Goal: Task Accomplishment & Management: Complete application form

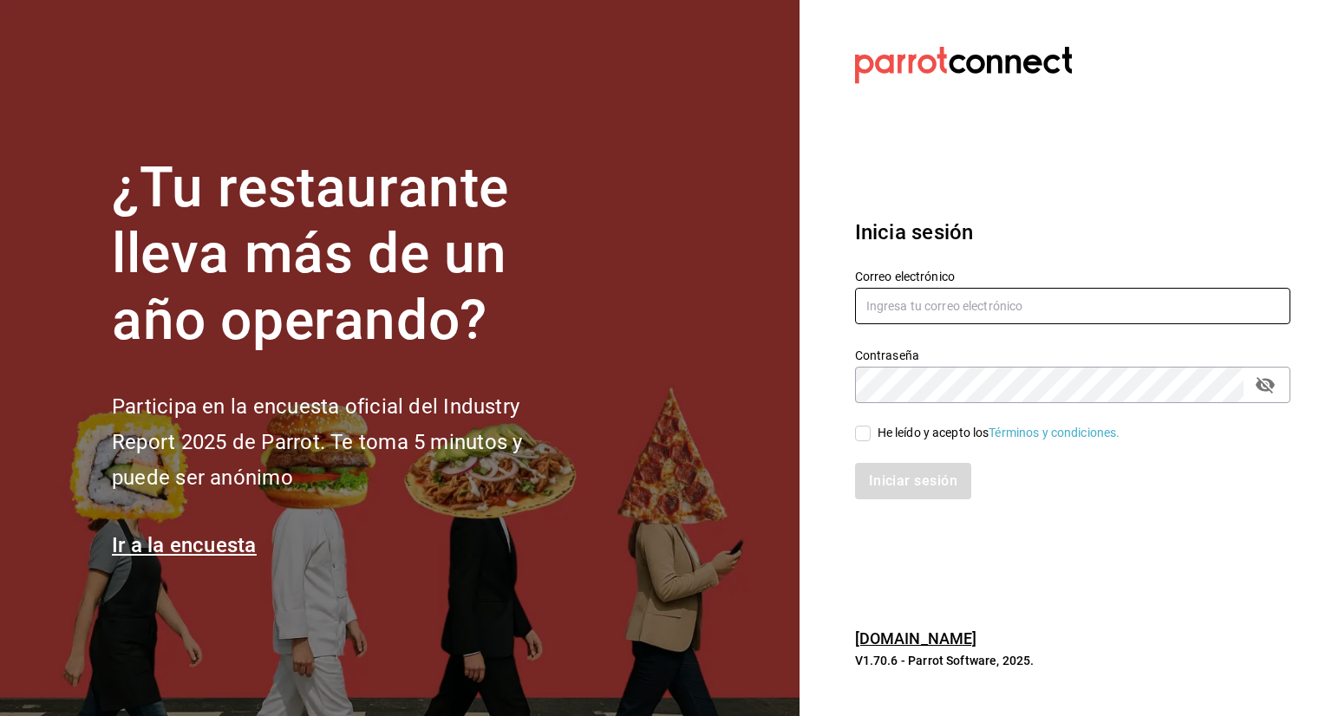
type input "[EMAIL_ADDRESS][PERSON_NAME][DOMAIN_NAME]"
click at [862, 426] on input "He leído y acepto los Términos y condiciones." at bounding box center [863, 434] width 16 height 16
checkbox input "true"
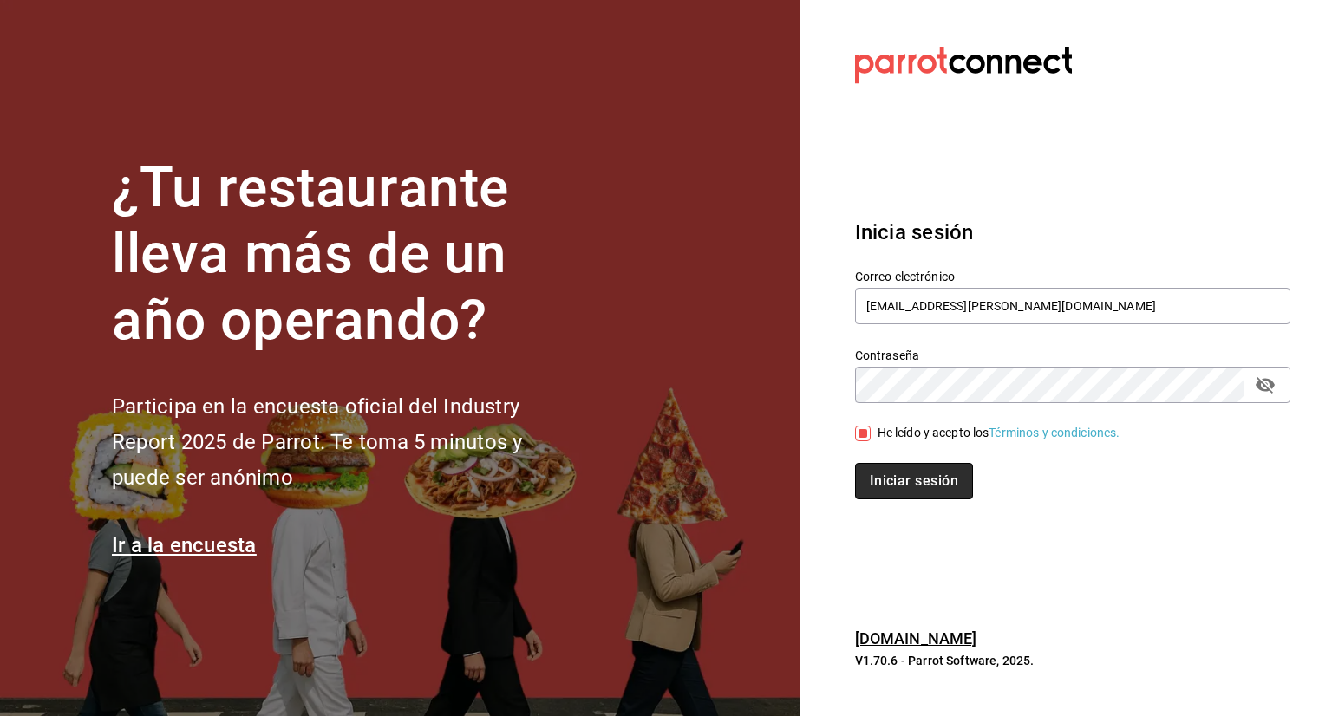
click at [881, 473] on button "Iniciar sesión" at bounding box center [914, 481] width 118 height 36
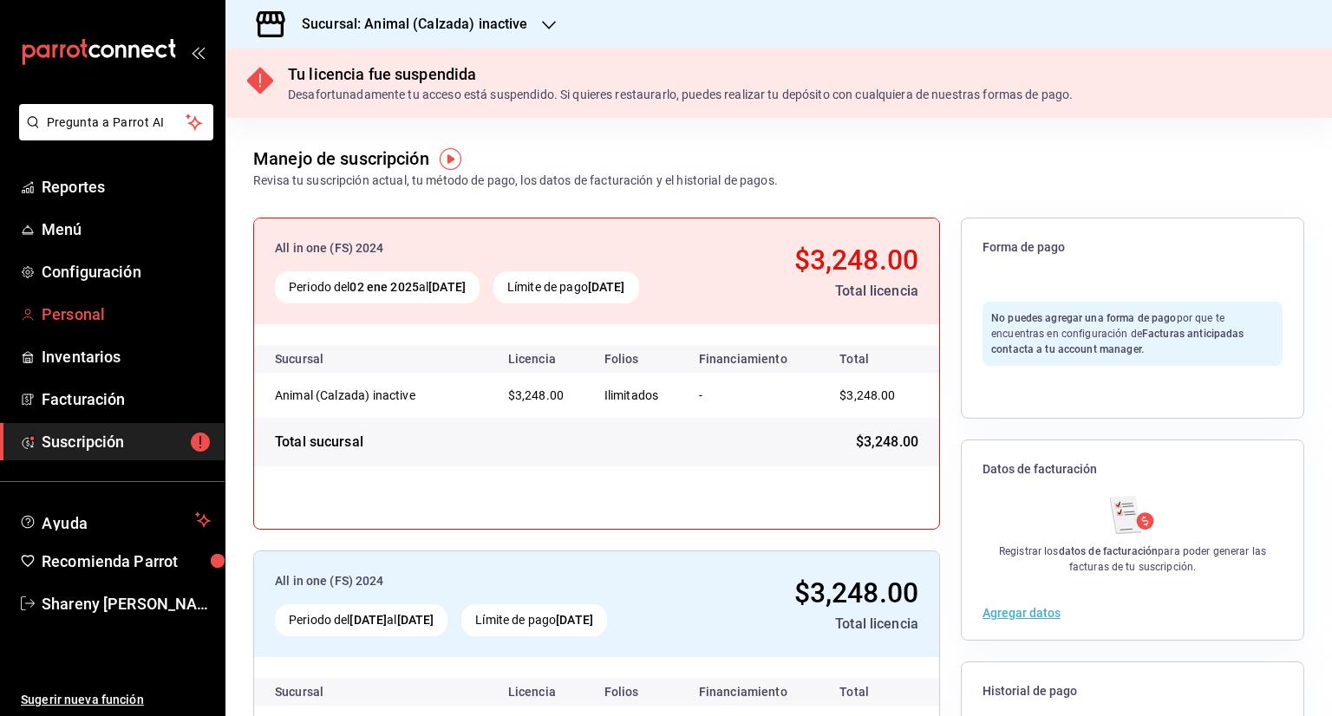
click at [87, 326] on link "Personal" at bounding box center [112, 314] width 225 height 37
click at [87, 317] on span "Personal" at bounding box center [126, 314] width 169 height 23
click at [452, 18] on h3 "Sucursal: Animal (Calzada) inactive" at bounding box center [408, 24] width 240 height 21
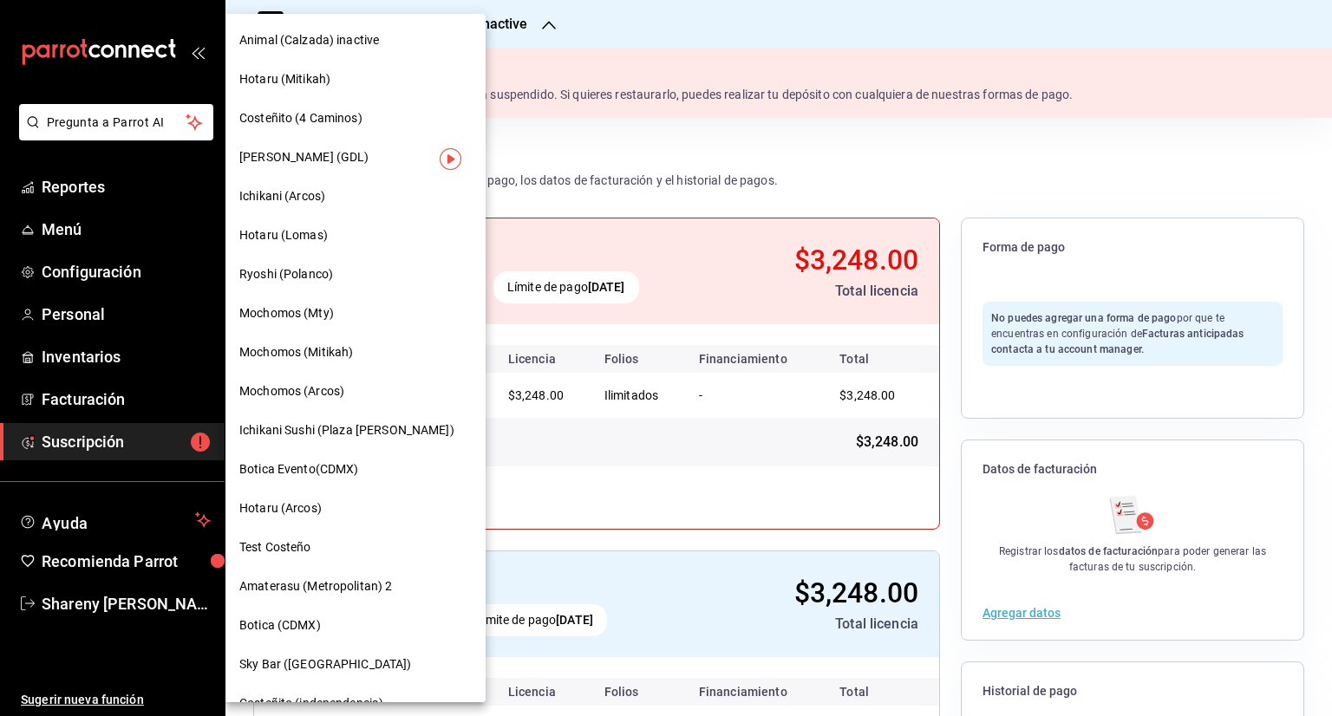
click at [356, 342] on div "Mochomos (Mitikah)" at bounding box center [355, 352] width 260 height 39
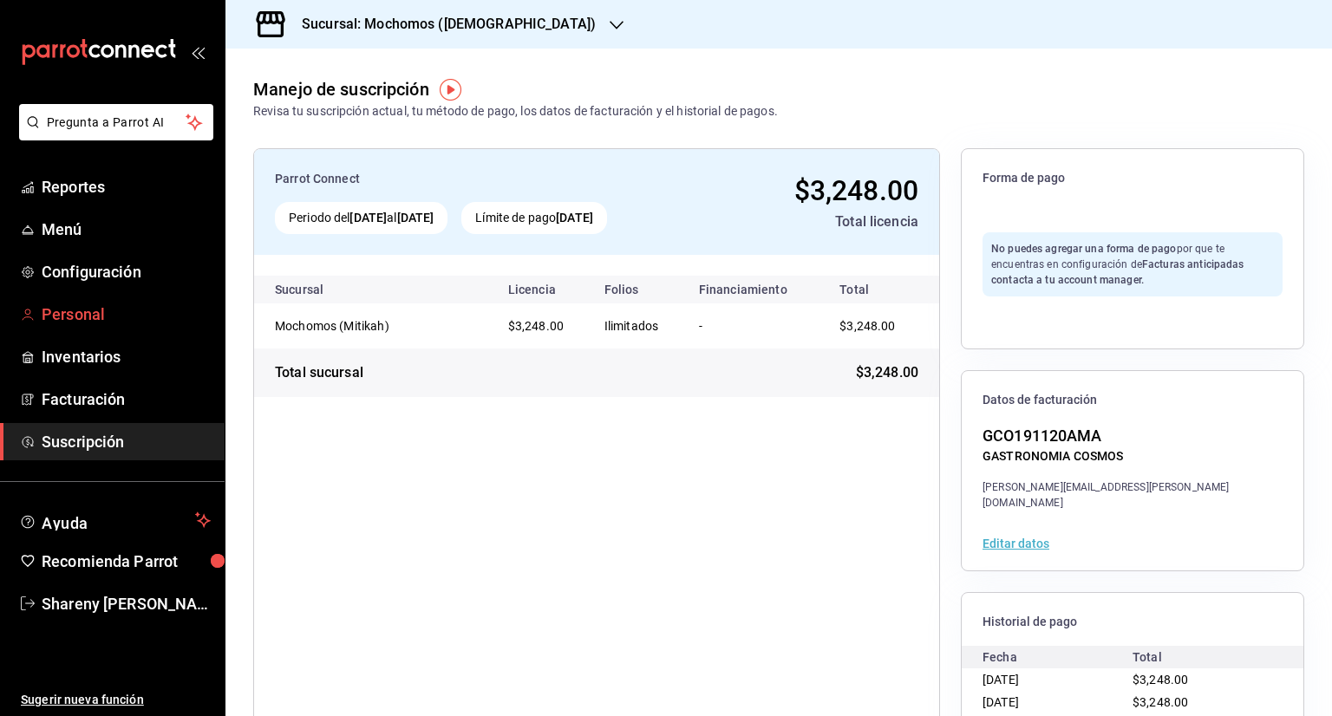
click at [122, 323] on span "Personal" at bounding box center [126, 314] width 169 height 23
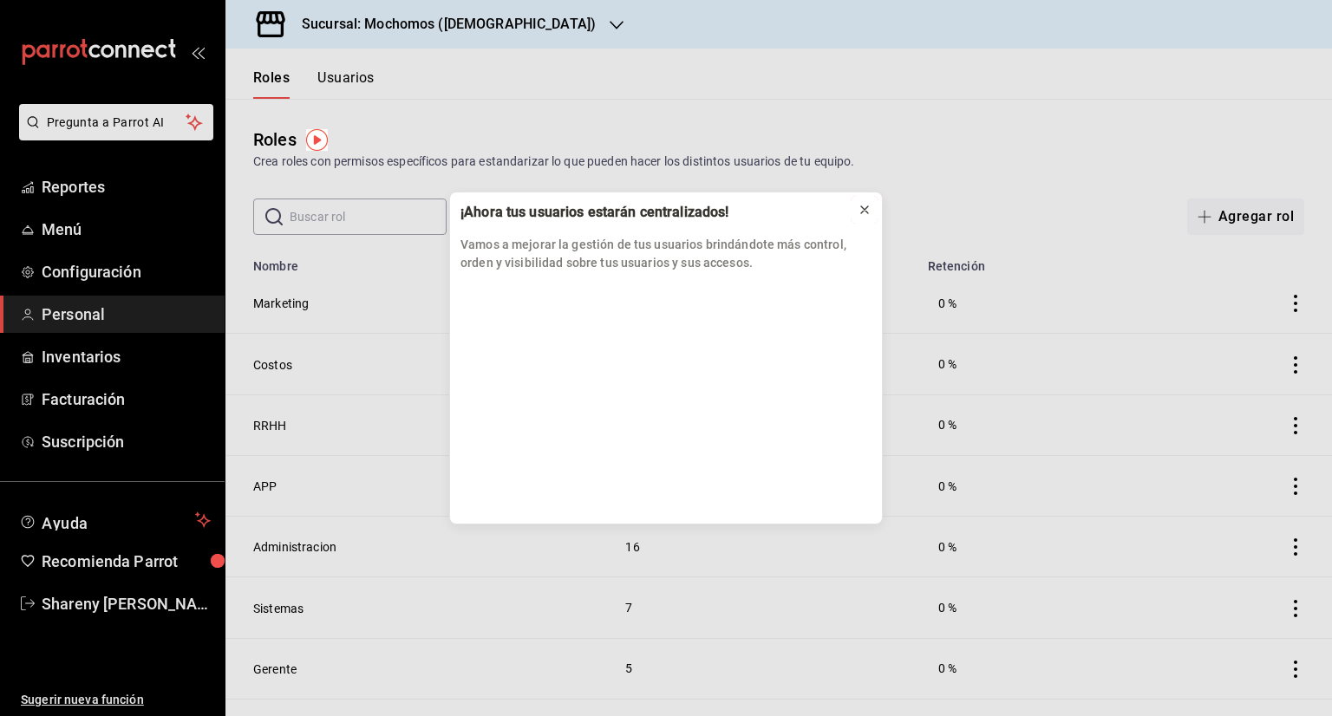
click at [865, 207] on icon at bounding box center [864, 209] width 7 height 7
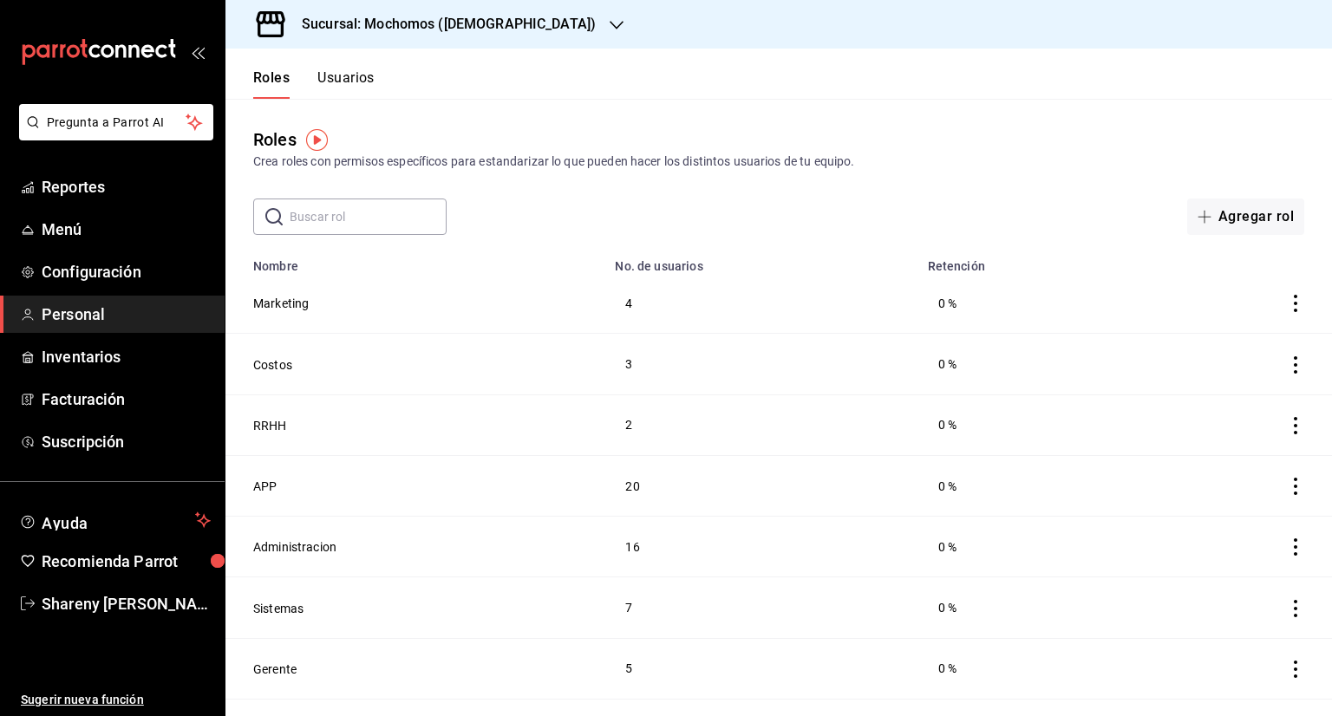
click at [362, 86] on button "Usuarios" at bounding box center [345, 83] width 57 height 29
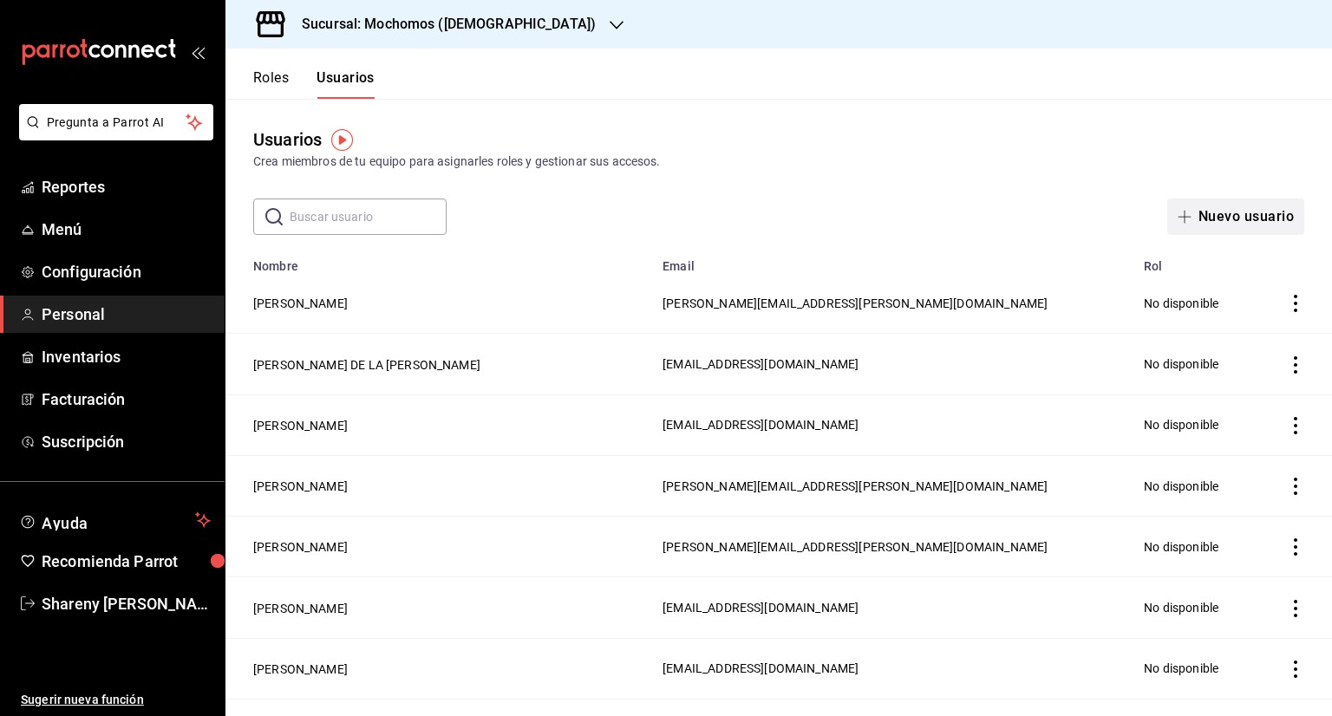
click at [1187, 226] on button "Nuevo usuario" at bounding box center [1235, 217] width 137 height 36
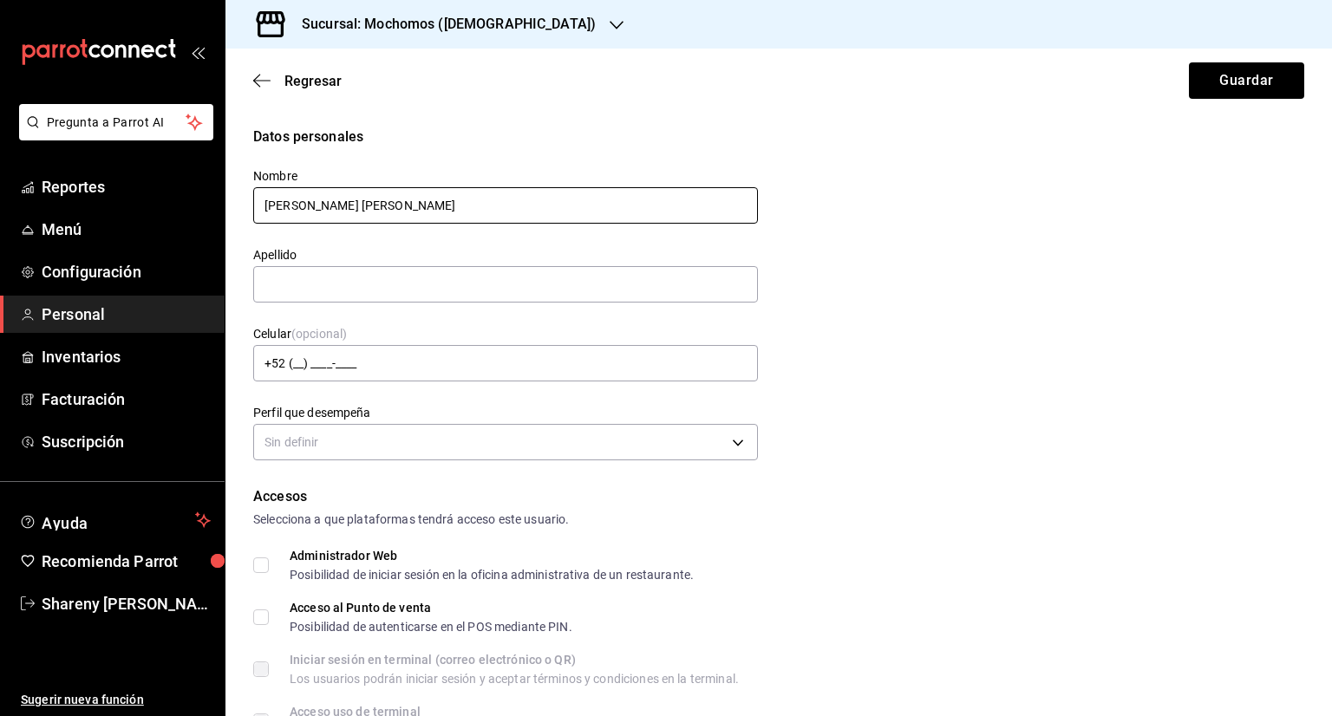
drag, startPoint x: 355, startPoint y: 206, endPoint x: 632, endPoint y: 206, distance: 277.5
click at [632, 206] on input "JOSE MANUEL FLORES GUERRERO" at bounding box center [505, 205] width 505 height 36
type input "JOSE MANUEL"
click at [369, 273] on input "text" at bounding box center [505, 284] width 505 height 36
paste input "FLORES GUERRERO"
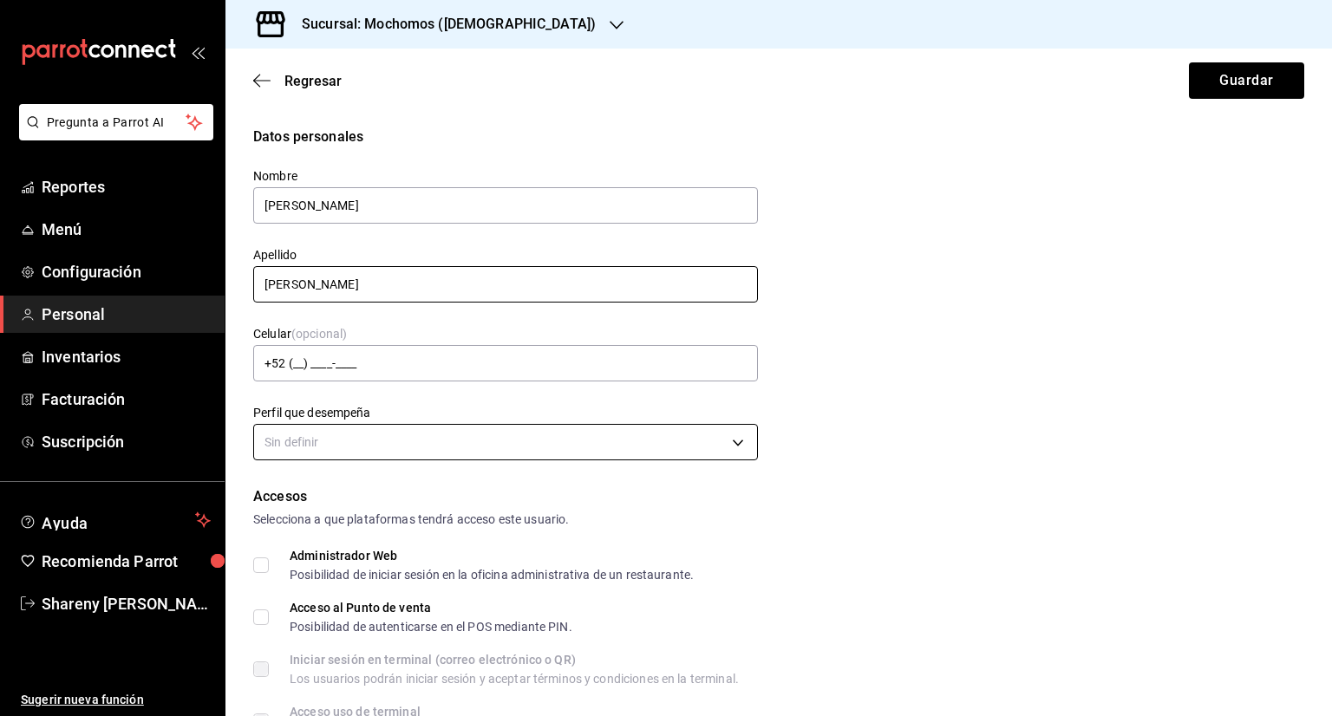
type input "FLORES GUERRERO"
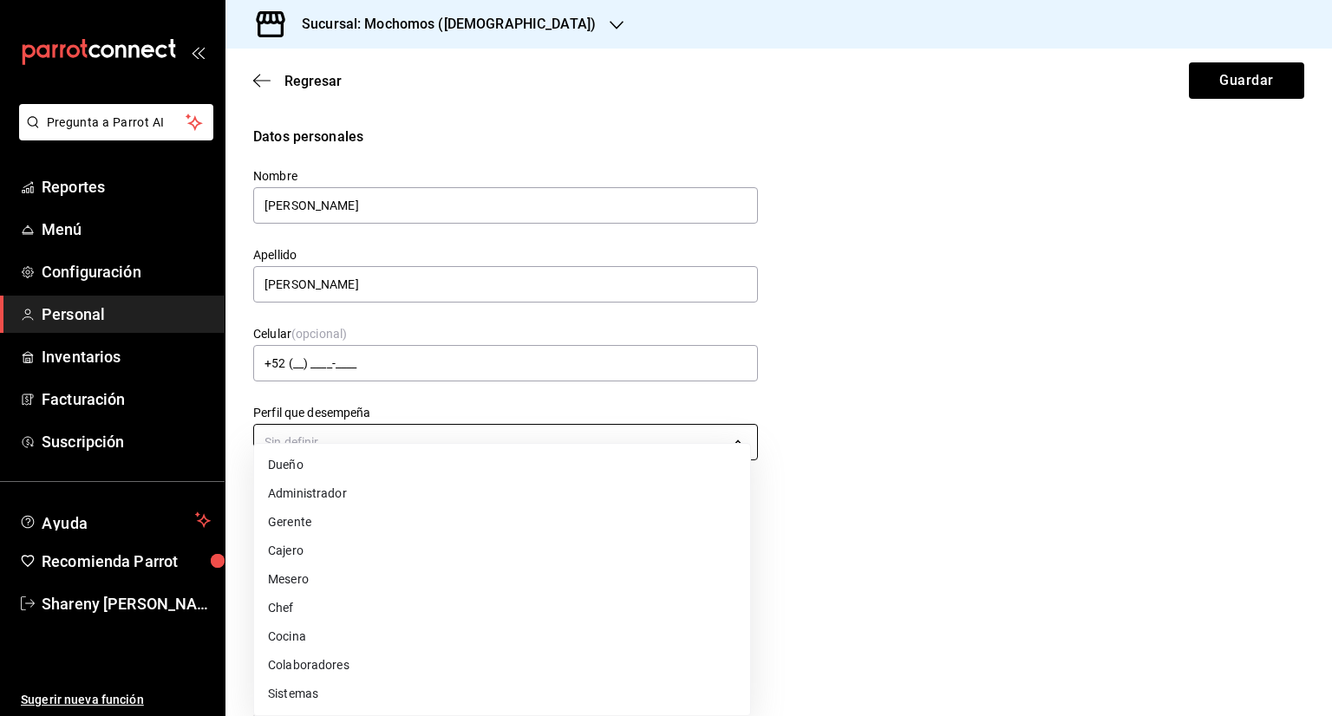
click at [346, 440] on body "Pregunta a Parrot AI Reportes Menú Configuración Personal Inventarios Facturaci…" at bounding box center [666, 358] width 1332 height 716
click at [317, 524] on li "Gerente" at bounding box center [502, 522] width 496 height 29
type input "MANAGER"
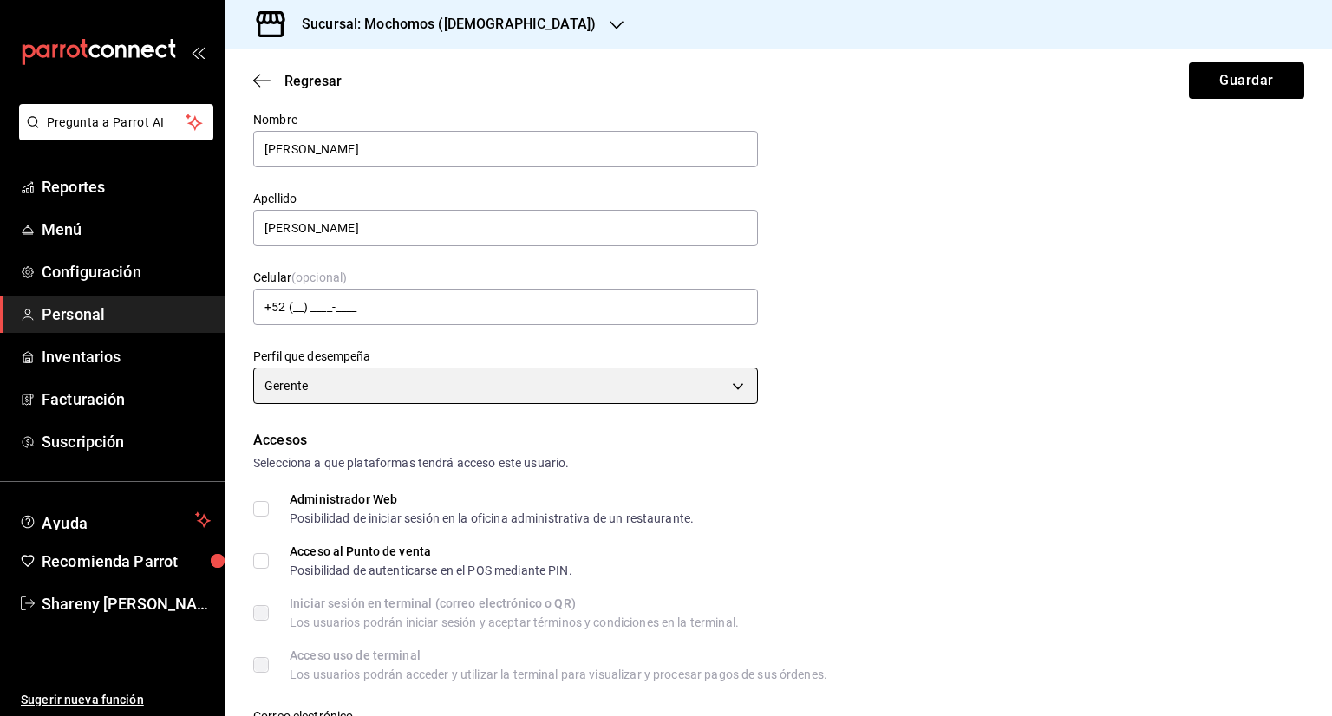
scroll to position [87, 0]
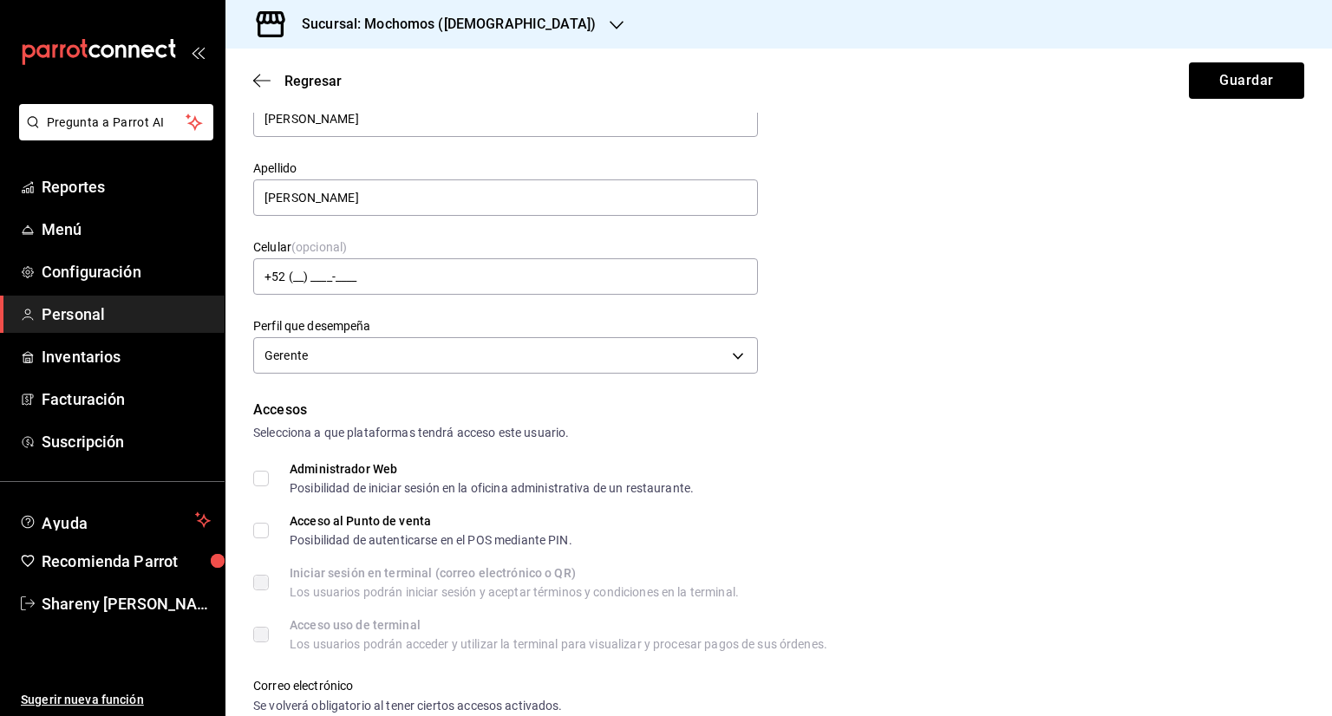
click at [261, 475] on input "Administrador Web Posibilidad de iniciar sesión en la oficina administrativa de…" at bounding box center [261, 479] width 16 height 16
click at [267, 474] on input "Administrador Web Posibilidad de iniciar sesión en la oficina administrativa de…" at bounding box center [261, 479] width 16 height 16
checkbox input "false"
click at [260, 532] on input "Acceso al Punto de venta Posibilidad de autenticarse en el POS mediante PIN." at bounding box center [261, 531] width 16 height 16
checkbox input "true"
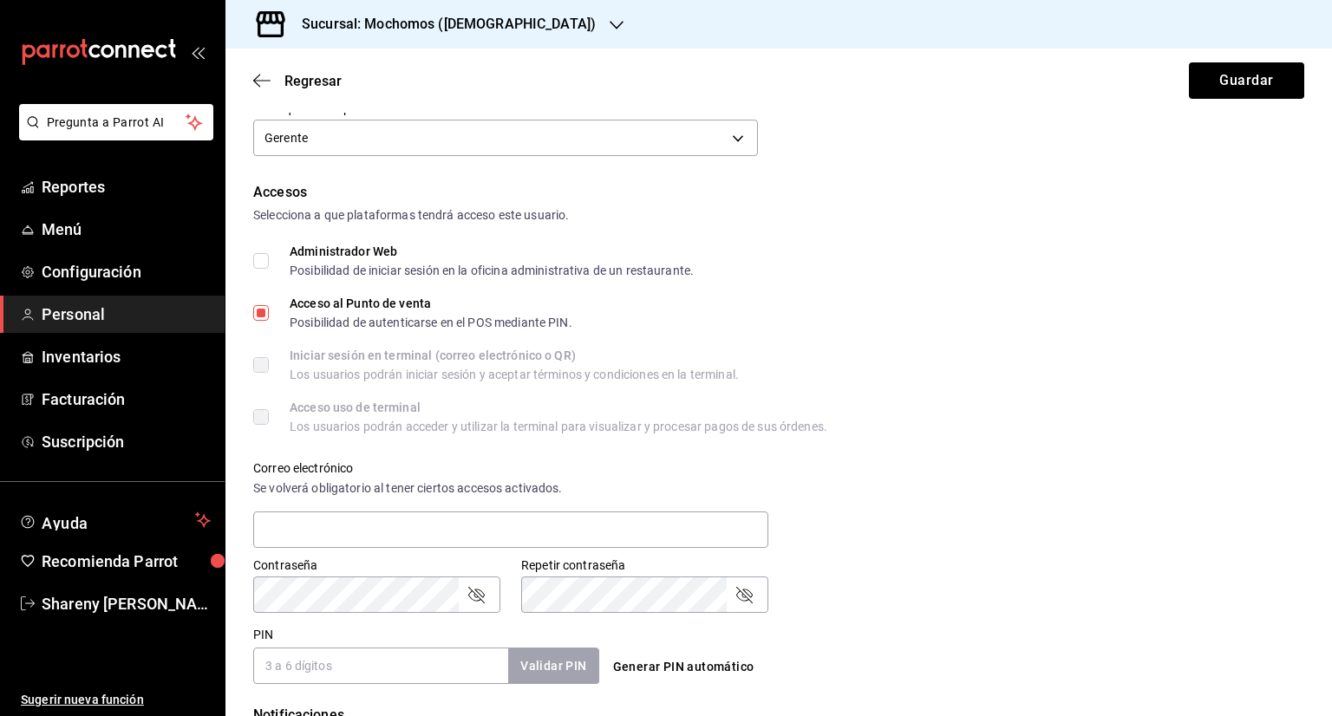
scroll to position [347, 0]
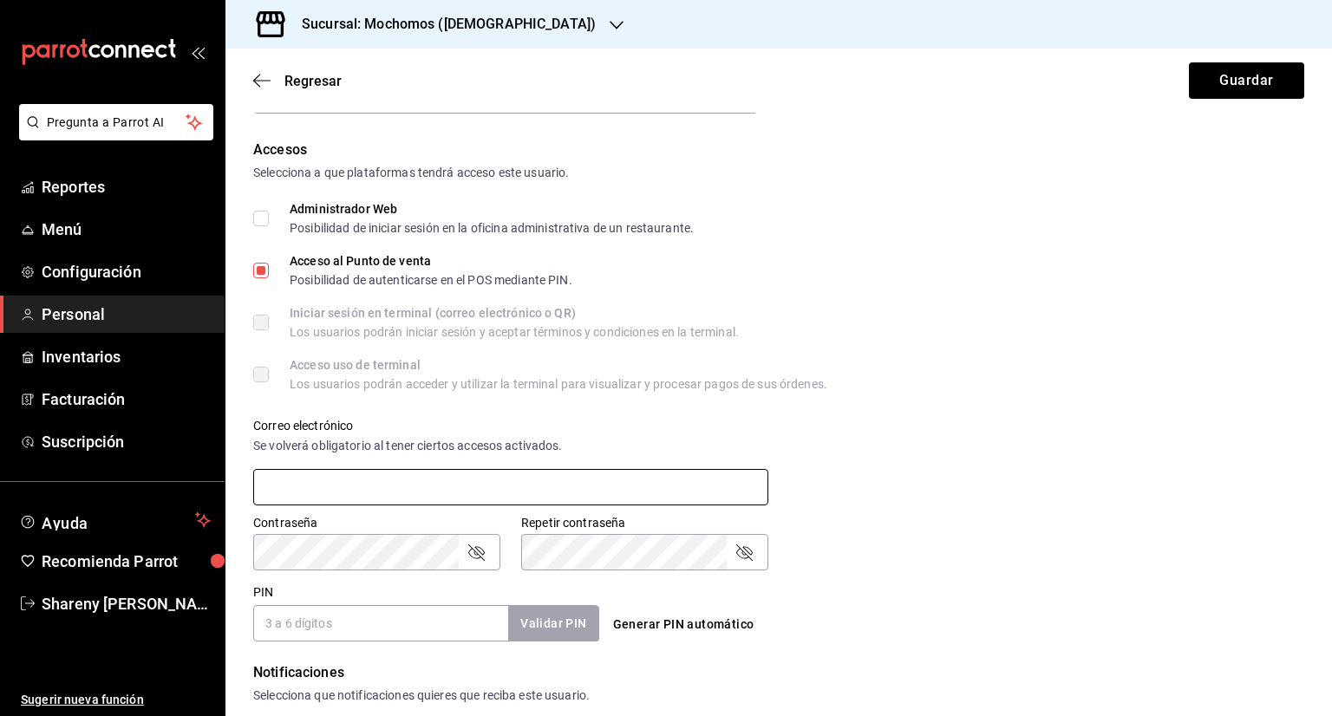
click at [367, 485] on input "text" at bounding box center [510, 487] width 515 height 36
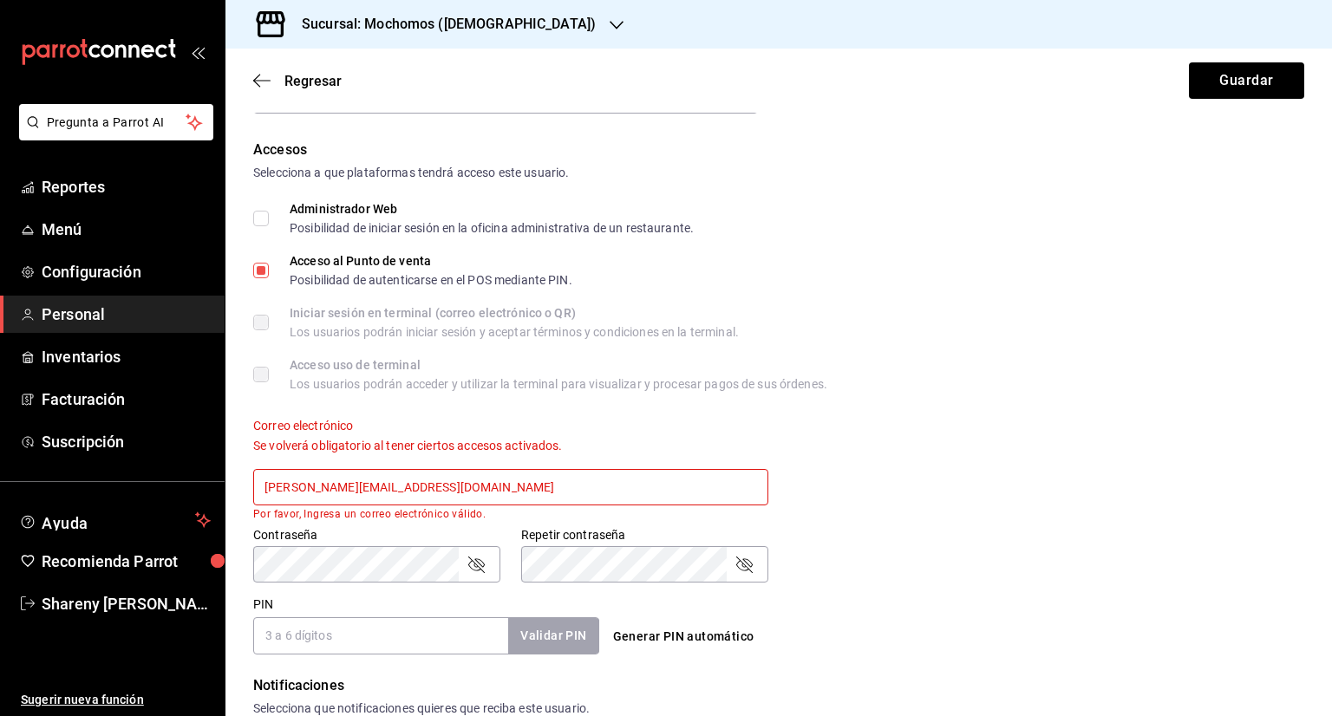
type input "manuel@hotmail.com"
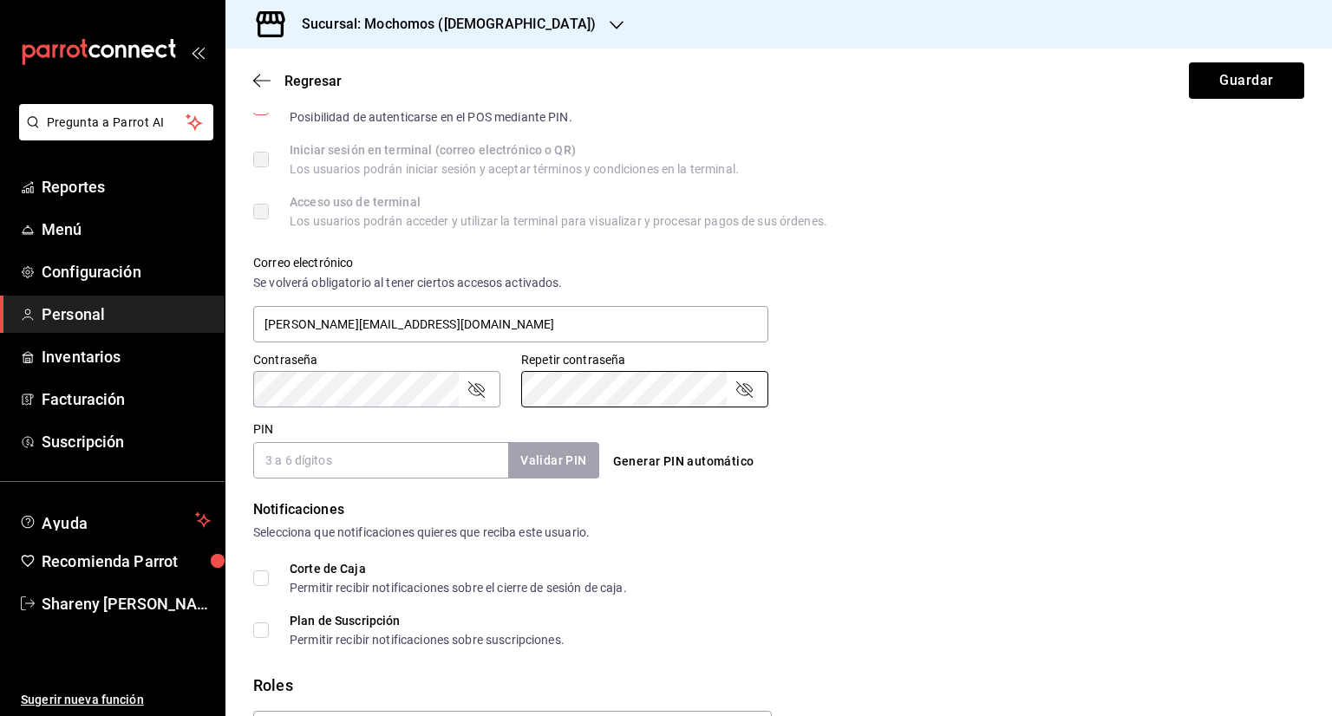
scroll to position [520, 0]
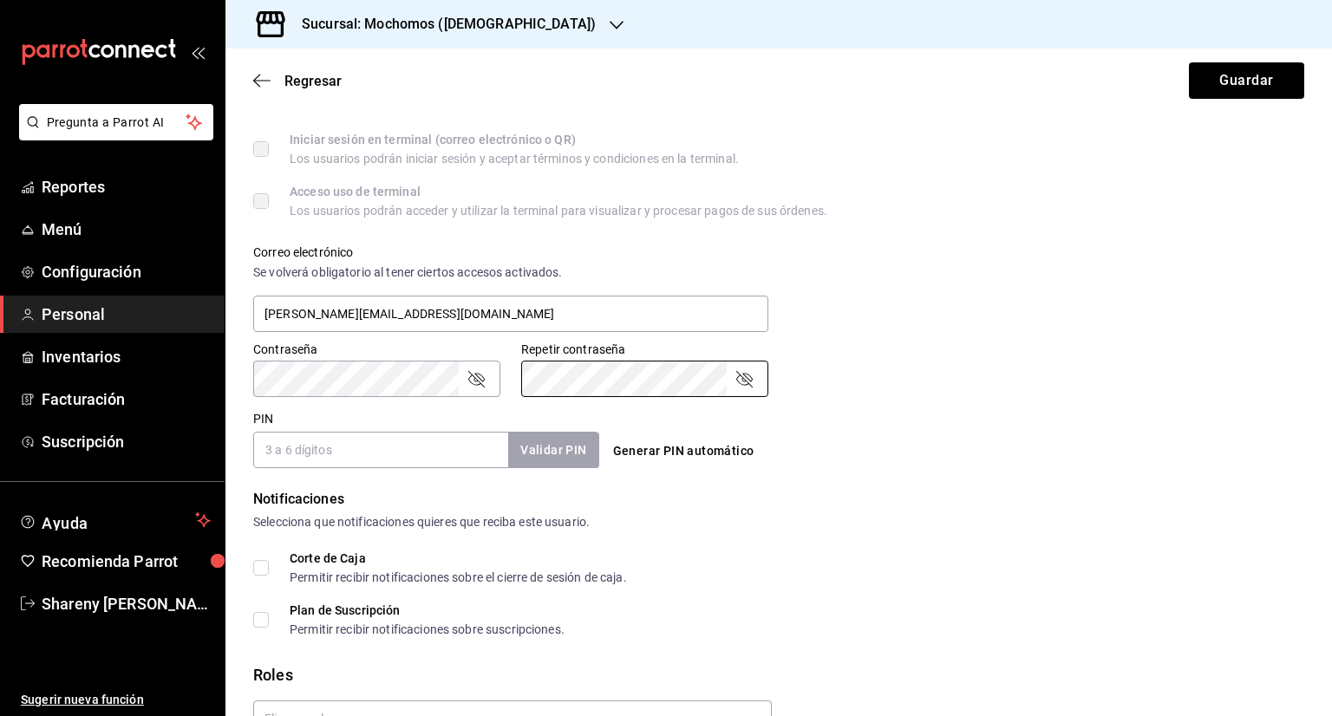
click at [413, 459] on input "PIN" at bounding box center [380, 450] width 255 height 36
type input "97874"
click at [558, 455] on button "Validar PIN" at bounding box center [552, 450] width 92 height 37
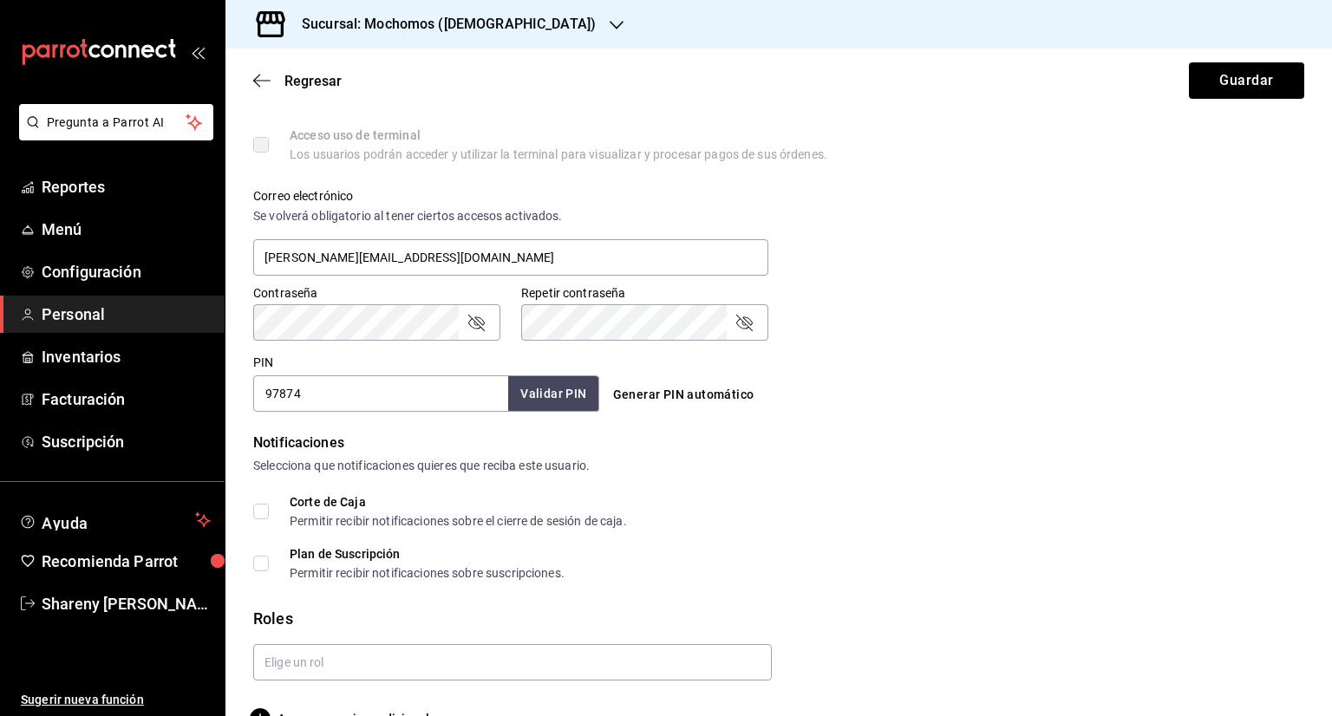
scroll to position [617, 0]
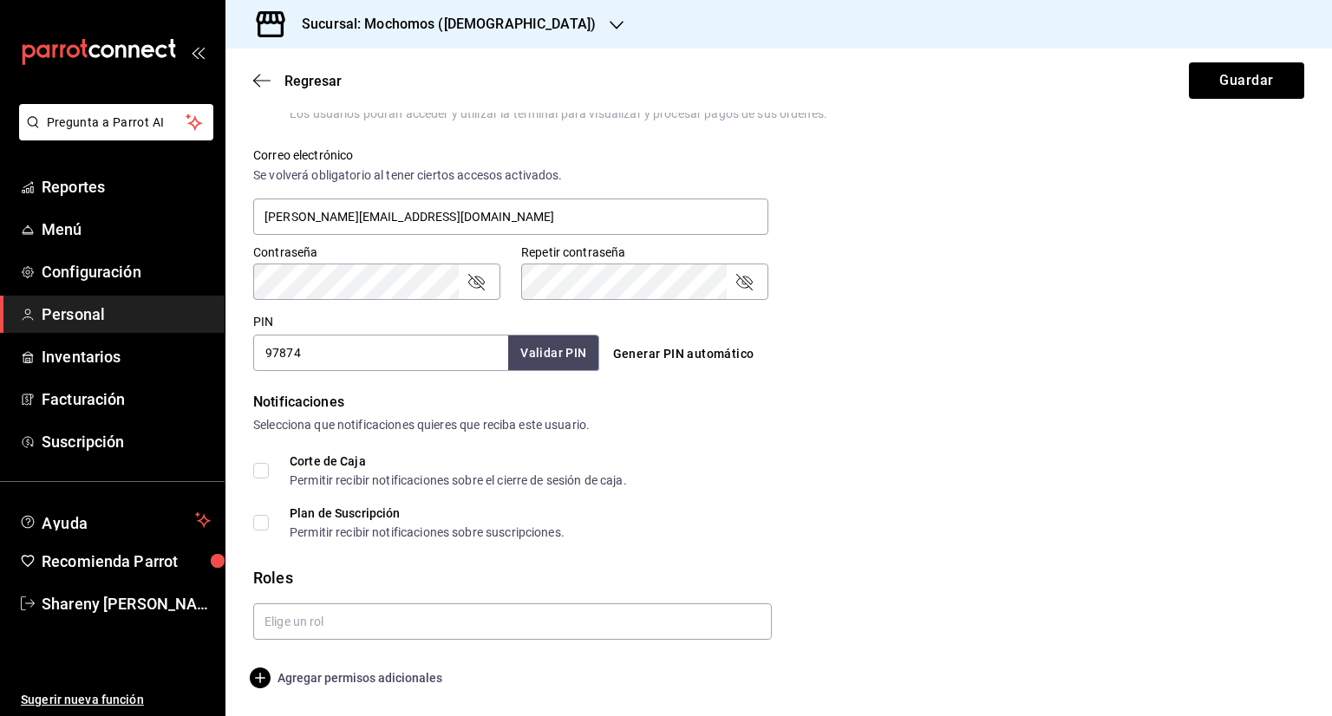
click at [262, 675] on icon "button" at bounding box center [260, 678] width 21 height 21
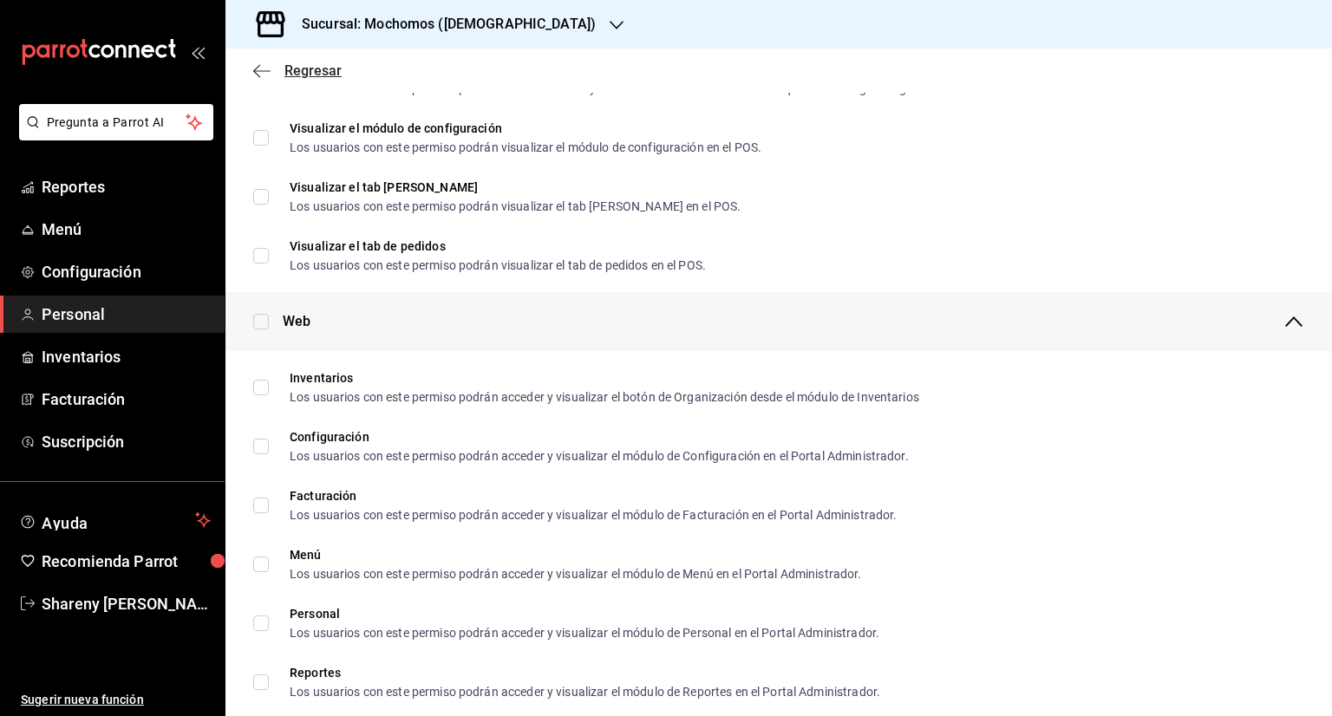
click at [265, 70] on icon "button" at bounding box center [261, 70] width 17 height 1
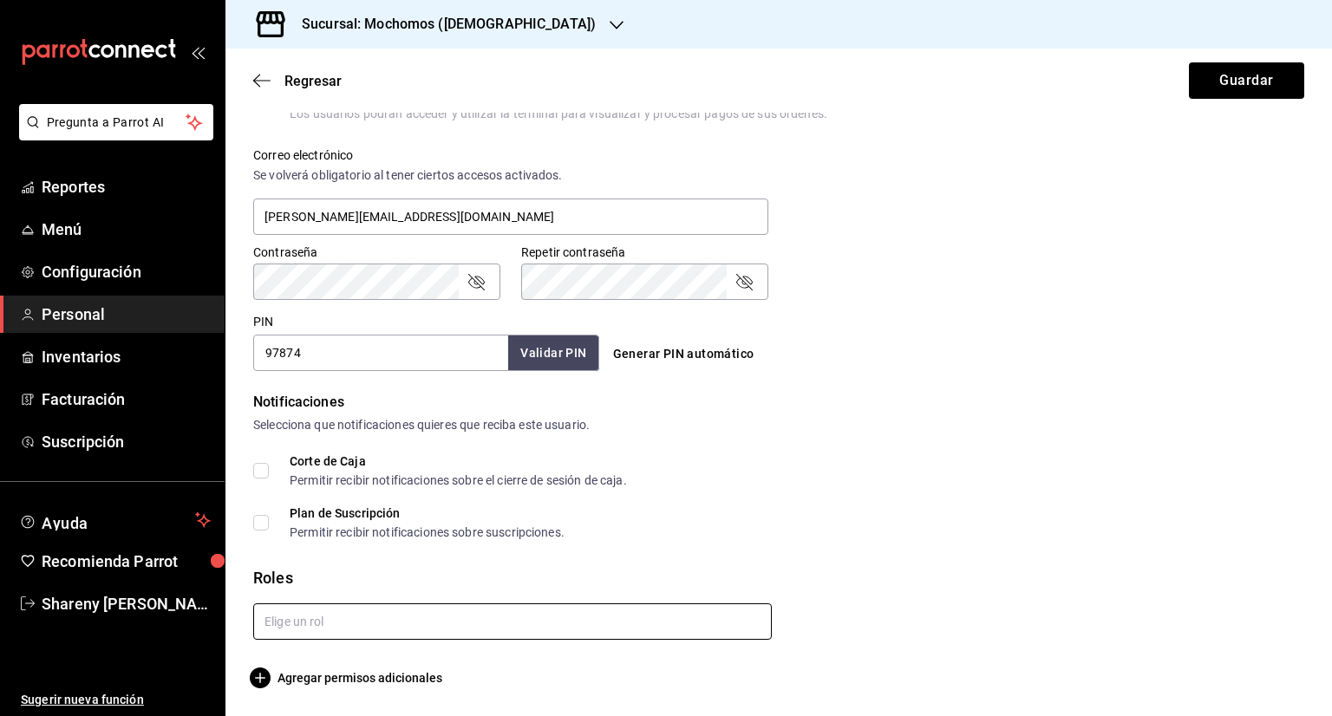
click at [319, 625] on input "text" at bounding box center [512, 622] width 519 height 36
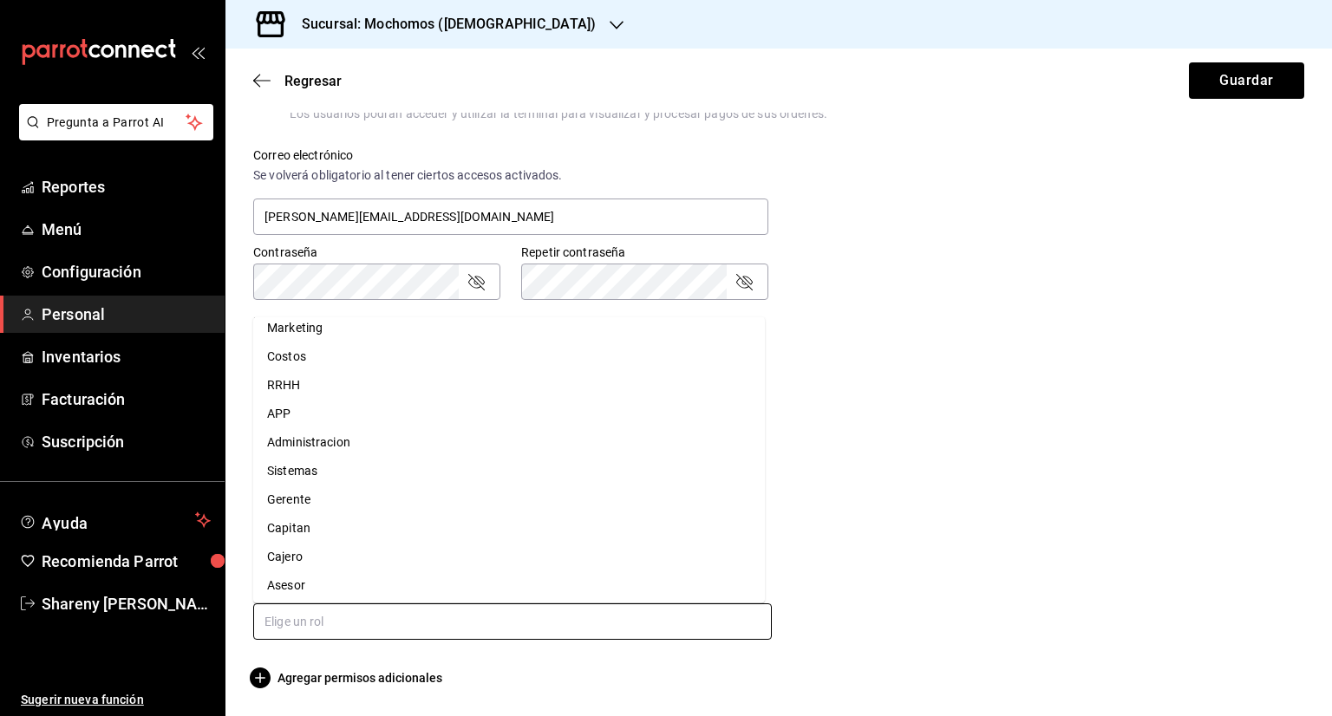
scroll to position [14, 0]
click at [343, 491] on li "Gerente" at bounding box center [509, 495] width 512 height 29
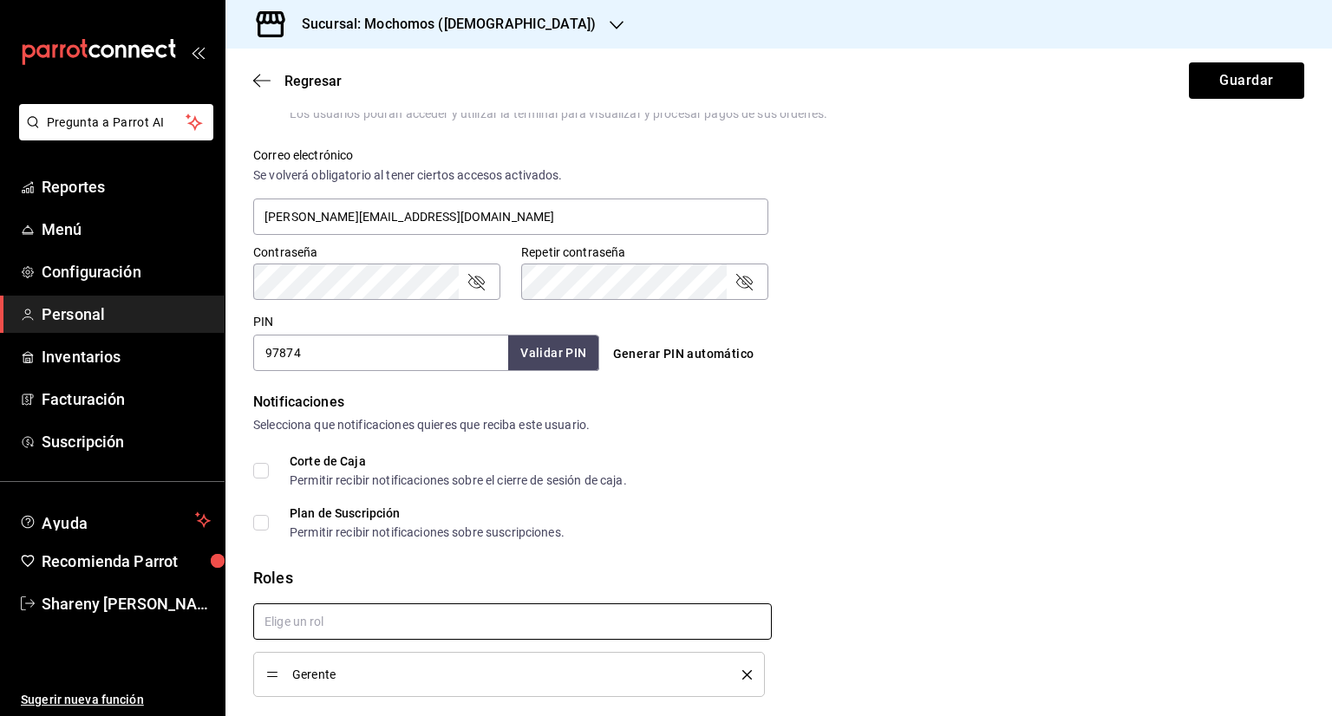
checkbox input "true"
click at [1233, 77] on button "Guardar" at bounding box center [1246, 80] width 115 height 36
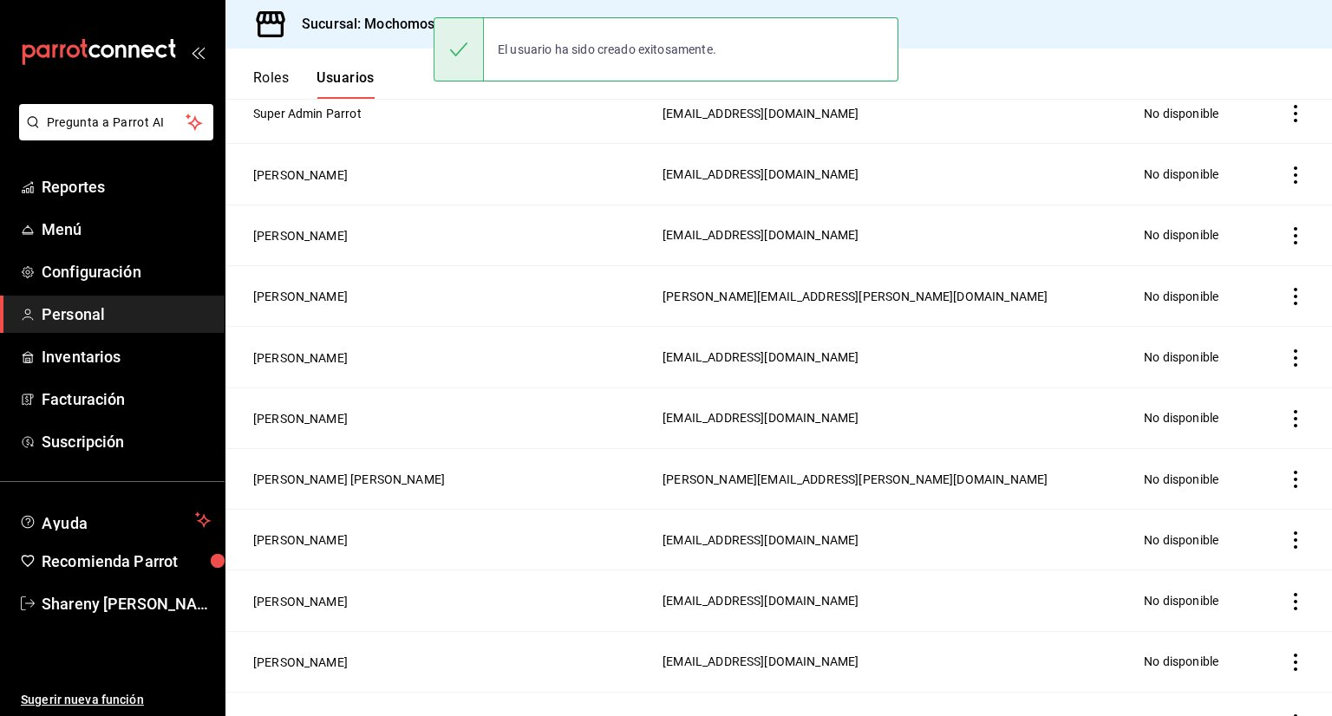
scroll to position [679, 0]
